Goal: Find specific page/section: Find specific page/section

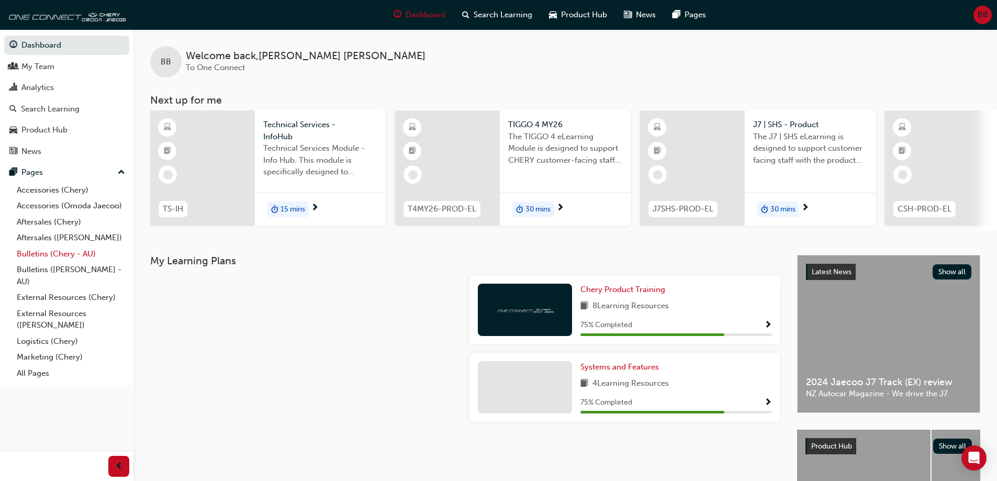
click at [75, 253] on link "Bulletins (Chery - AU)" at bounding box center [71, 254] width 117 height 16
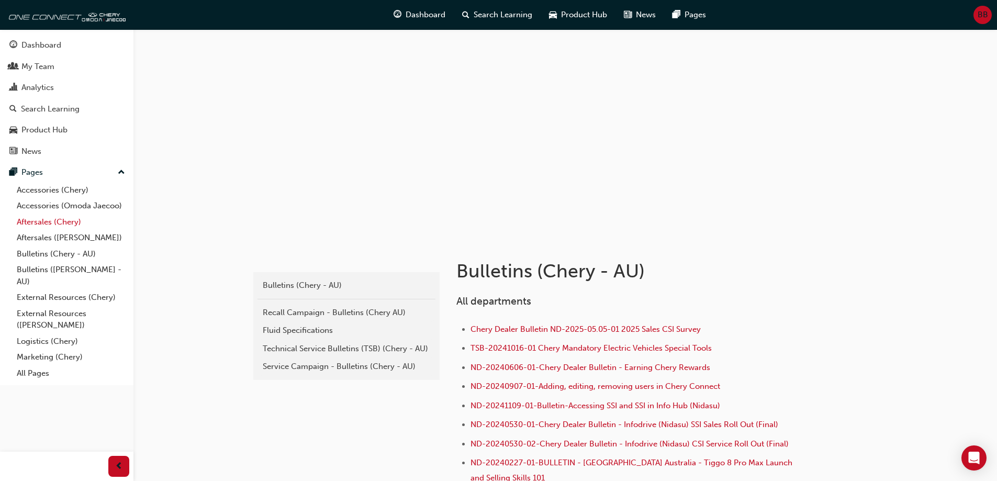
click at [74, 224] on link "Aftersales (Chery)" at bounding box center [71, 222] width 117 height 16
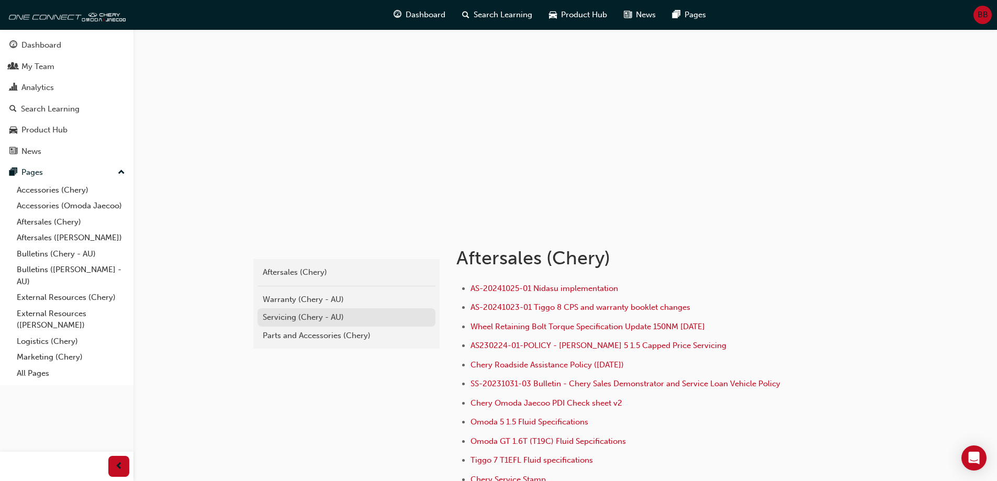
scroll to position [26, 0]
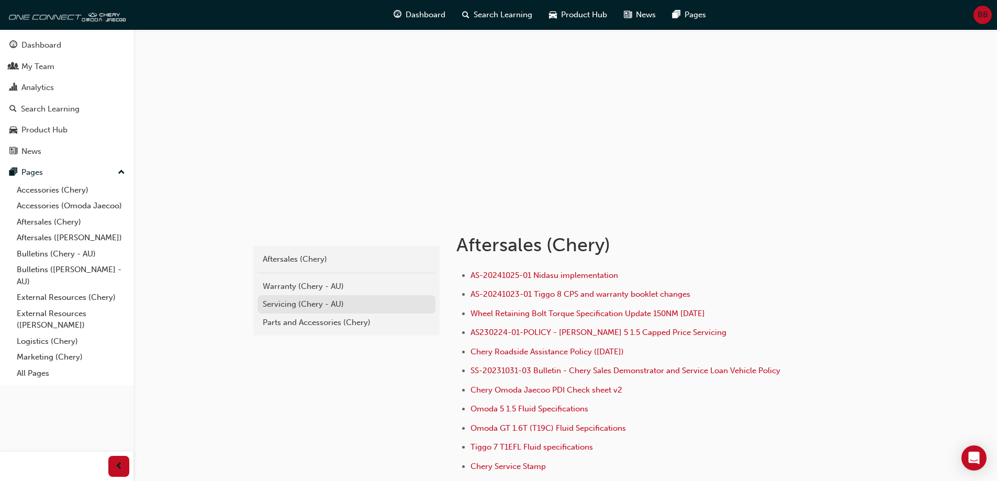
click at [330, 306] on div "Servicing (Chery - AU)" at bounding box center [346, 304] width 167 height 12
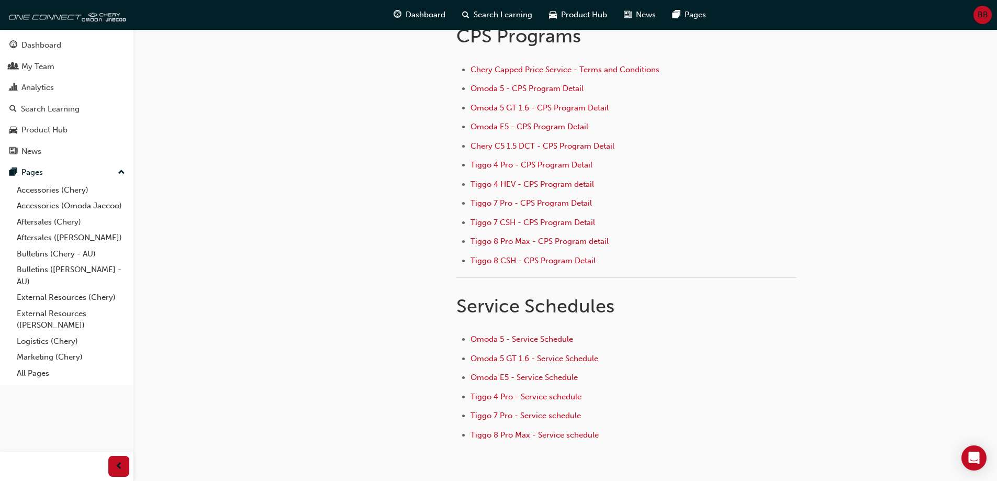
scroll to position [92, 0]
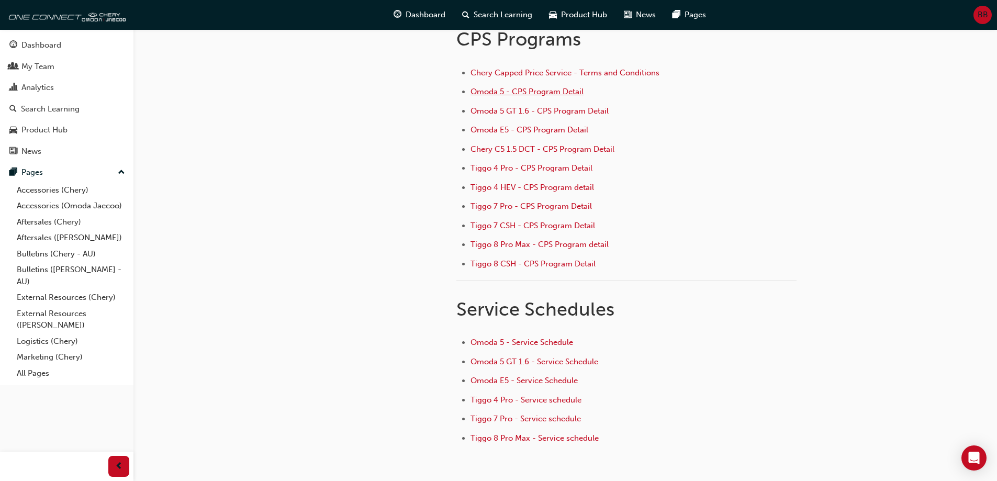
click at [556, 93] on span "Omoda 5 - CPS Program Detail" at bounding box center [527, 91] width 113 height 9
